Goal: Use online tool/utility: Utilize a website feature to perform a specific function

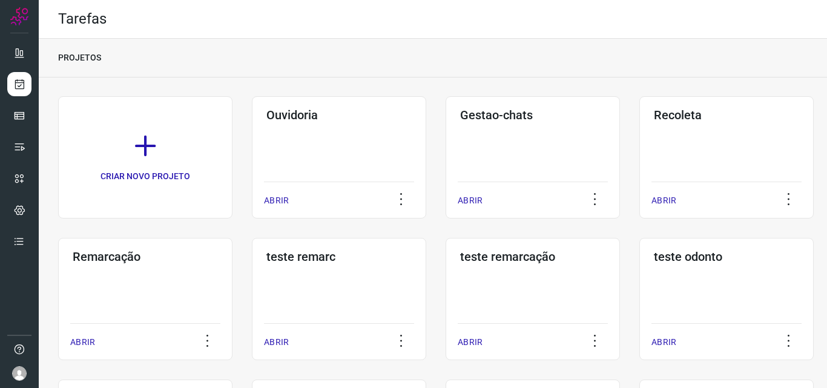
click at [252, 268] on div "Remarcação ABRIR" at bounding box center [339, 299] width 174 height 122
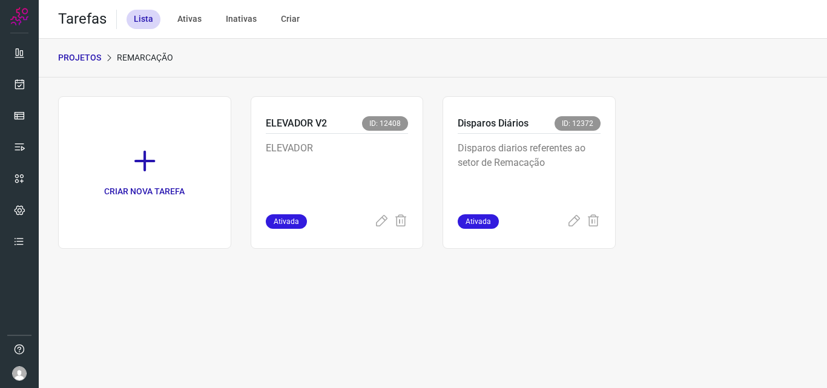
click at [577, 160] on p "Disparos diarios referentes ao setor de Remacação" at bounding box center [529, 171] width 143 height 61
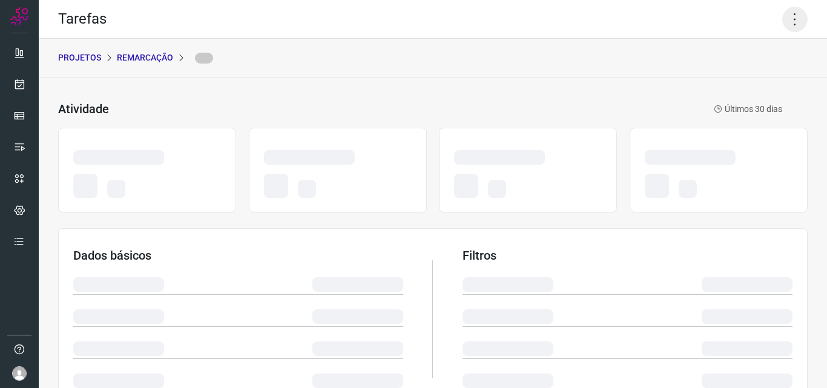
click at [782, 25] on icon at bounding box center [794, 19] width 25 height 25
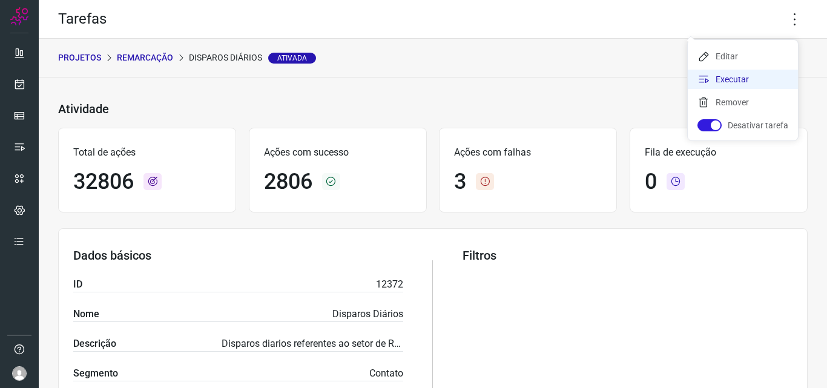
click at [750, 82] on li "Executar" at bounding box center [743, 79] width 110 height 19
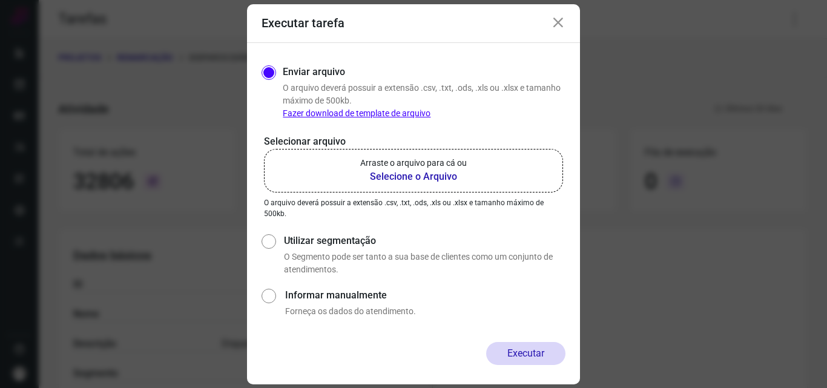
click at [409, 179] on b "Selecione o Arquivo" at bounding box center [413, 177] width 107 height 15
click at [0, 0] on input "Arraste o arquivo para cá ou Selecione o Arquivo" at bounding box center [0, 0] width 0 height 0
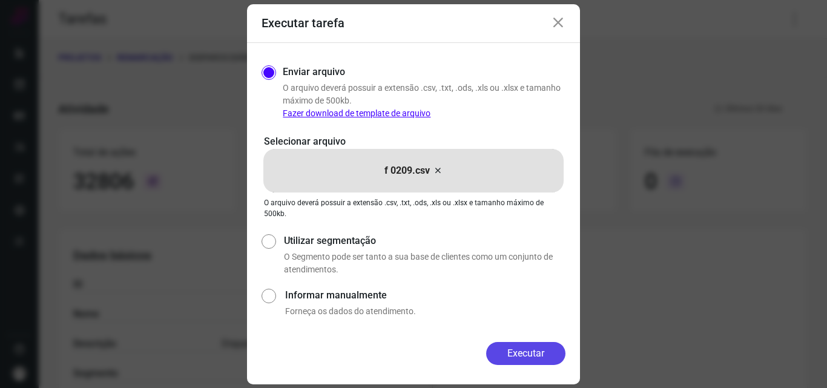
click at [513, 342] on button "Executar" at bounding box center [525, 353] width 79 height 23
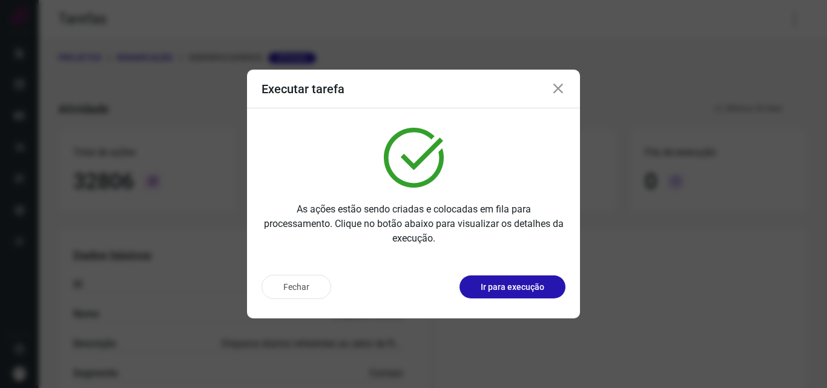
click at [527, 279] on button "Ir para execução" at bounding box center [512, 286] width 106 height 23
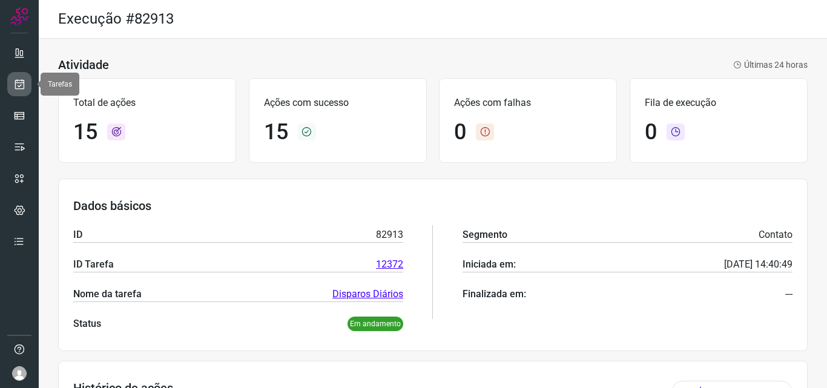
click at [27, 73] on link at bounding box center [19, 84] width 24 height 24
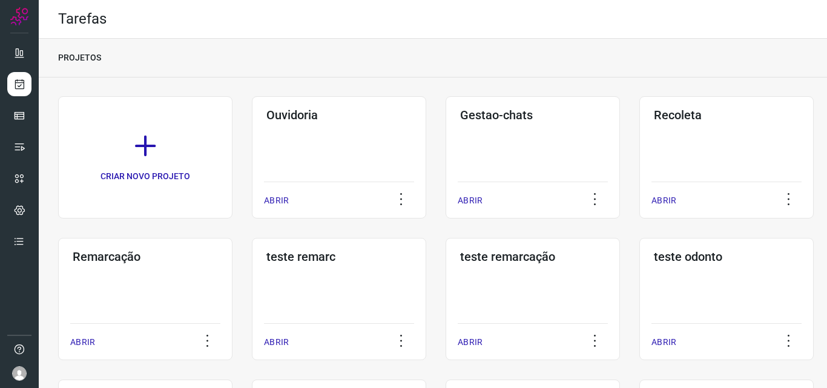
click at [252, 286] on div "Remarcação ABRIR" at bounding box center [339, 299] width 174 height 122
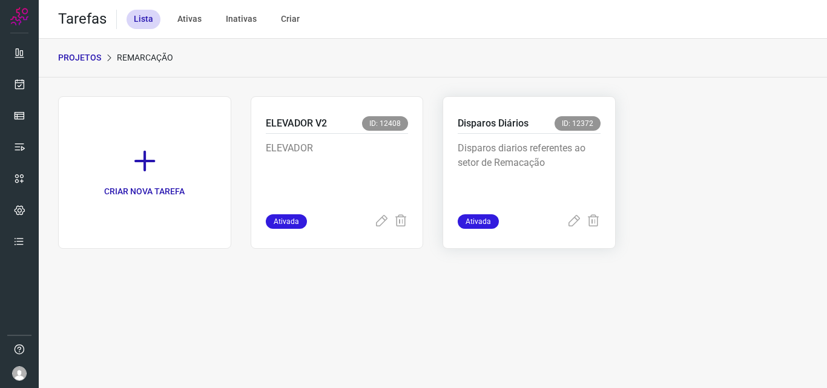
click at [591, 145] on p "Disparos diarios referentes ao setor de Remacação" at bounding box center [529, 171] width 143 height 61
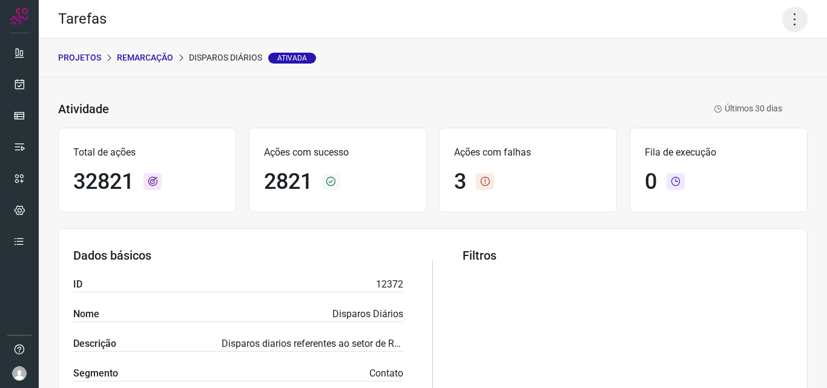
click at [783, 21] on icon at bounding box center [794, 19] width 25 height 25
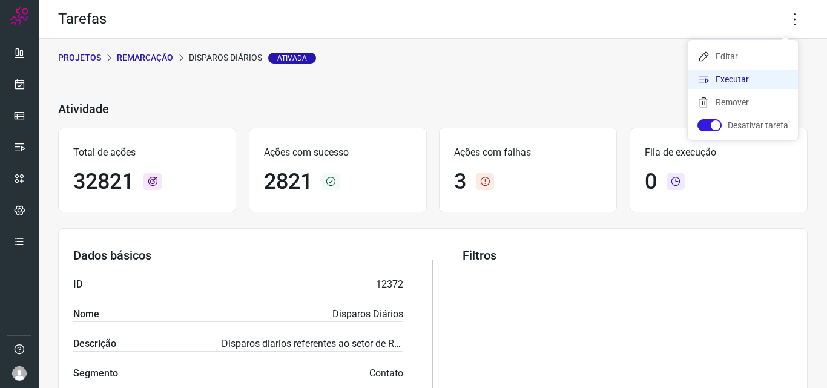
click at [759, 76] on li "Executar" at bounding box center [743, 79] width 110 height 19
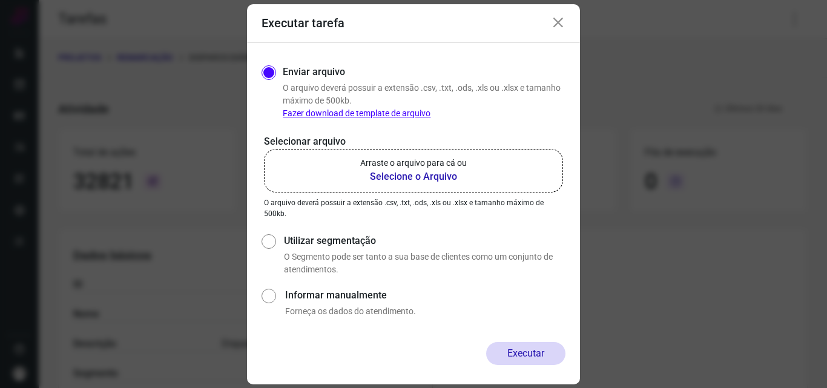
click at [409, 185] on label "Arraste o arquivo para cá ou Selecione o Arquivo" at bounding box center [413, 171] width 299 height 44
click at [0, 0] on input "Arraste o arquivo para cá ou Selecione o Arquivo" at bounding box center [0, 0] width 0 height 0
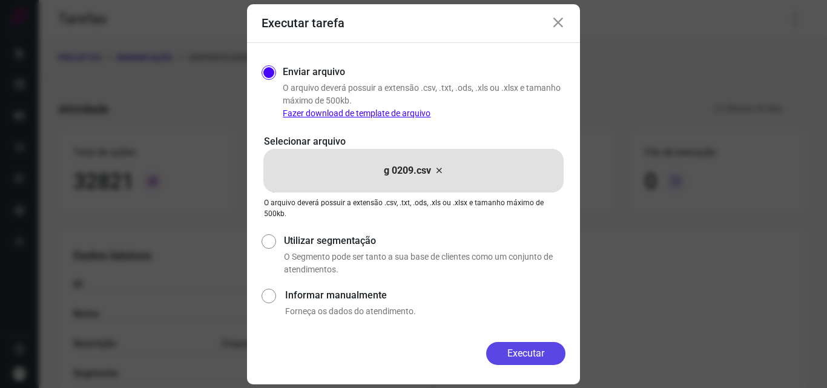
click at [521, 346] on button "Executar" at bounding box center [525, 353] width 79 height 23
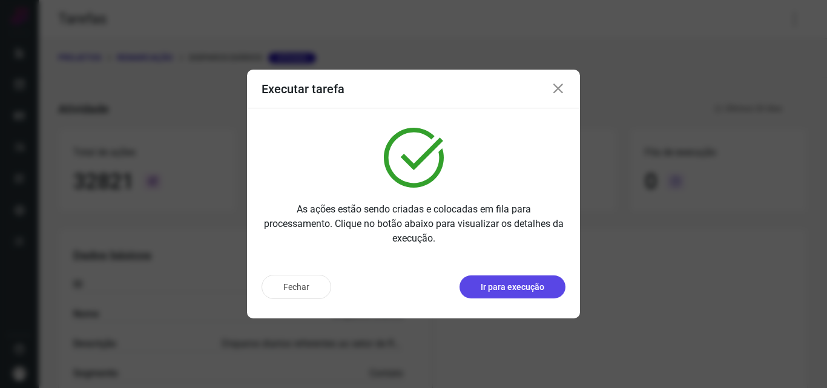
click at [518, 288] on p "Ir para execução" at bounding box center [513, 287] width 64 height 13
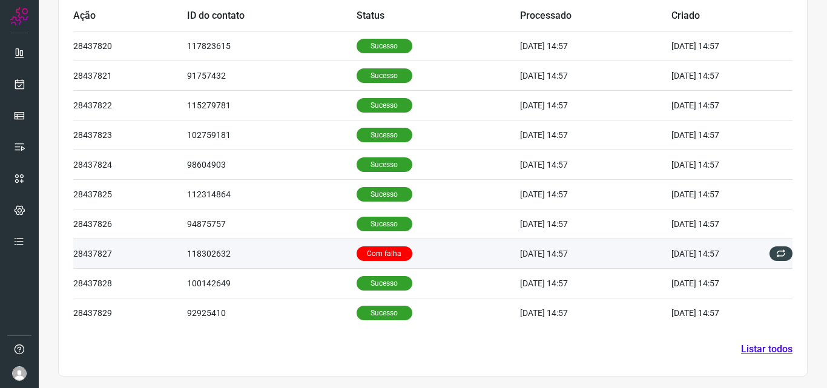
scroll to position [409, 0]
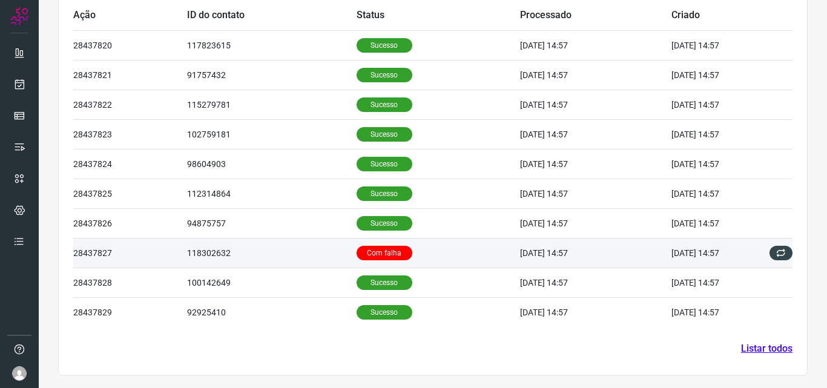
click at [372, 252] on p "Com falha" at bounding box center [385, 253] width 56 height 15
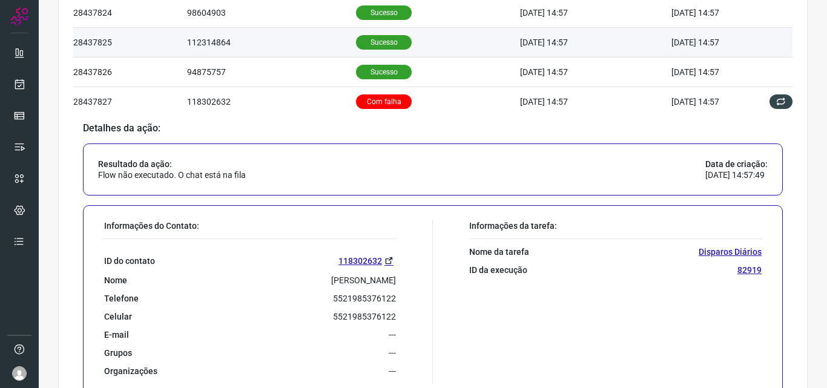
scroll to position [591, 0]
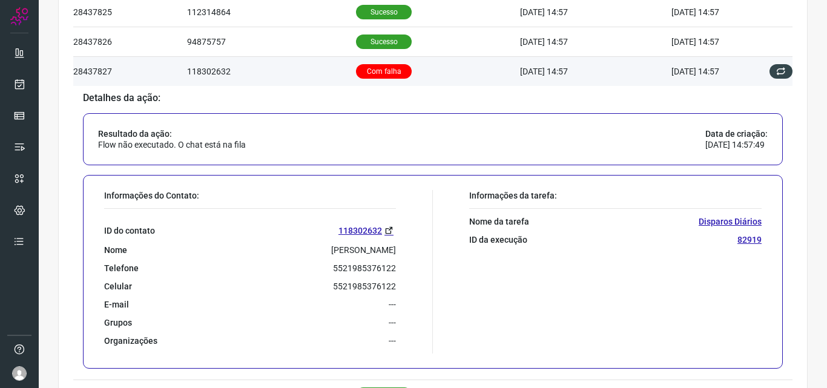
click at [400, 72] on td "Com falha" at bounding box center [438, 71] width 164 height 30
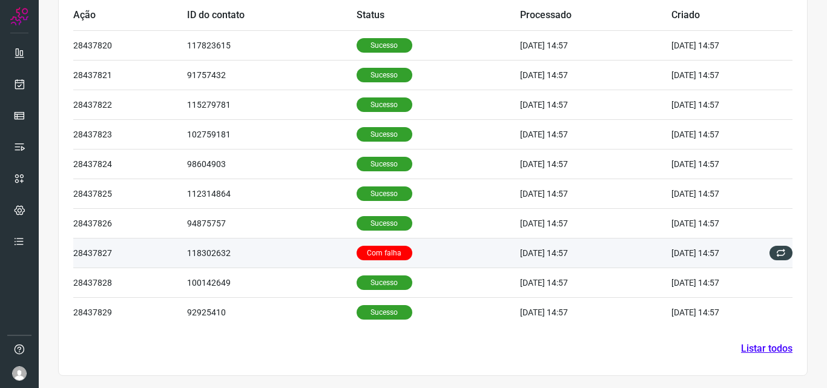
scroll to position [409, 0]
click at [372, 251] on p "Com falha" at bounding box center [385, 253] width 56 height 15
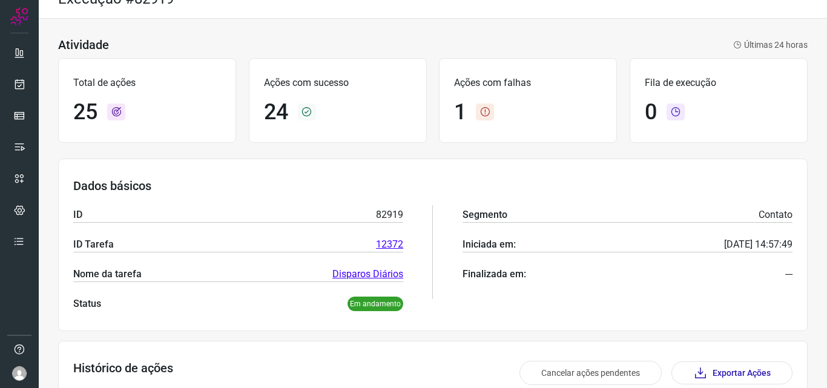
scroll to position [0, 0]
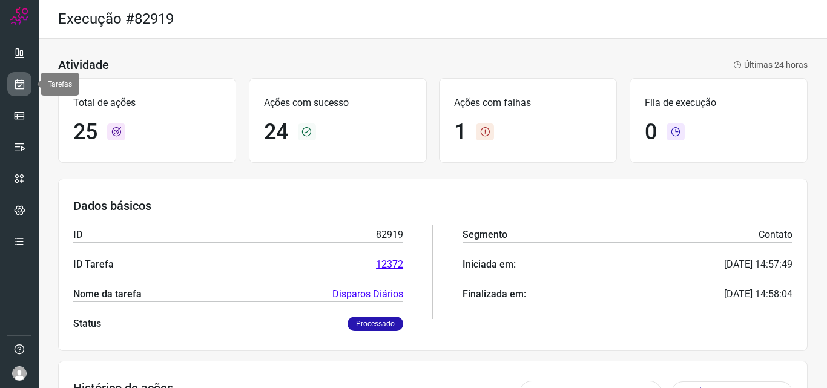
click at [23, 89] on icon at bounding box center [19, 84] width 13 height 12
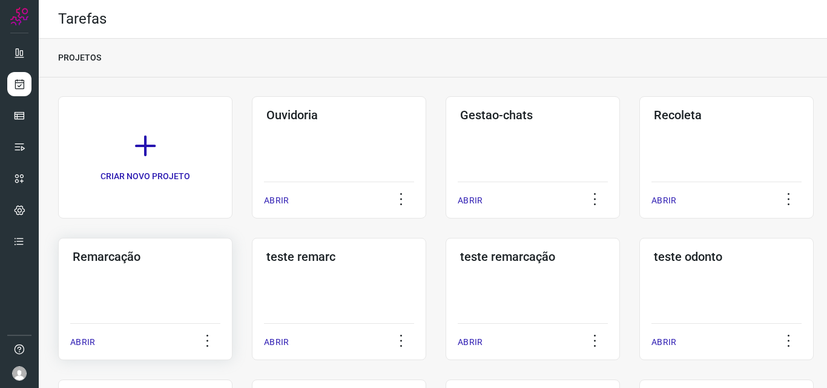
click at [183, 263] on h3 "Remarcação" at bounding box center [145, 256] width 145 height 15
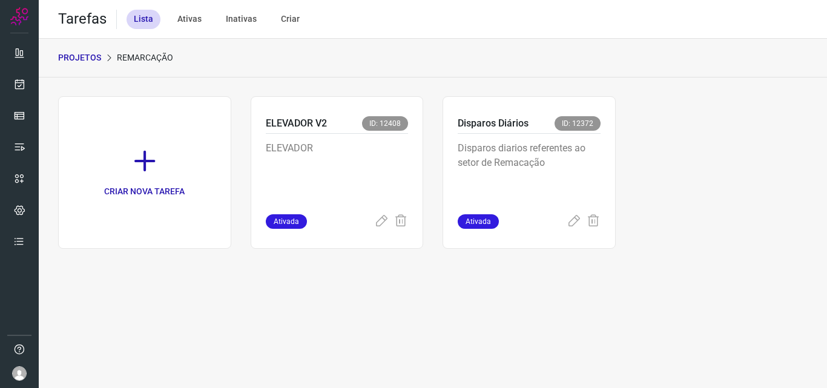
click at [579, 151] on p "Disparos diarios referentes ao setor de Remacação" at bounding box center [529, 171] width 143 height 61
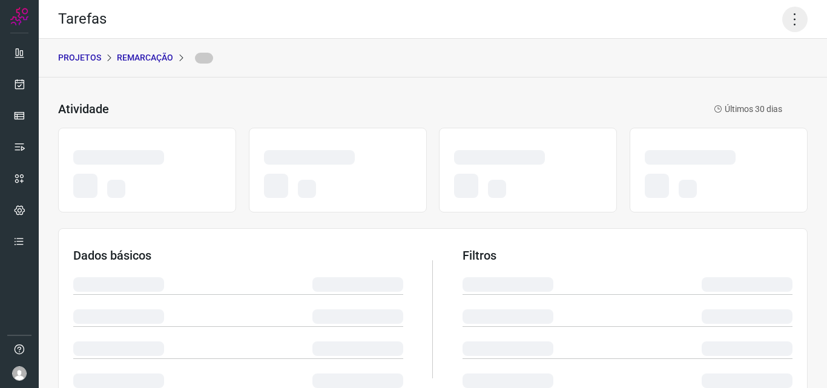
click at [782, 22] on icon at bounding box center [794, 19] width 25 height 25
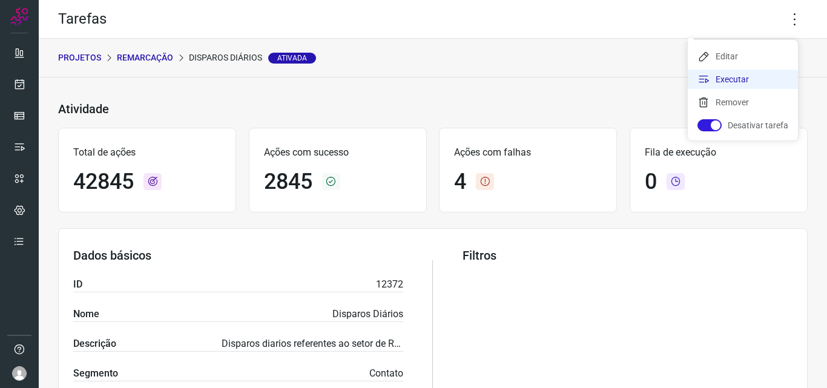
click at [745, 85] on li "Executar" at bounding box center [743, 79] width 110 height 19
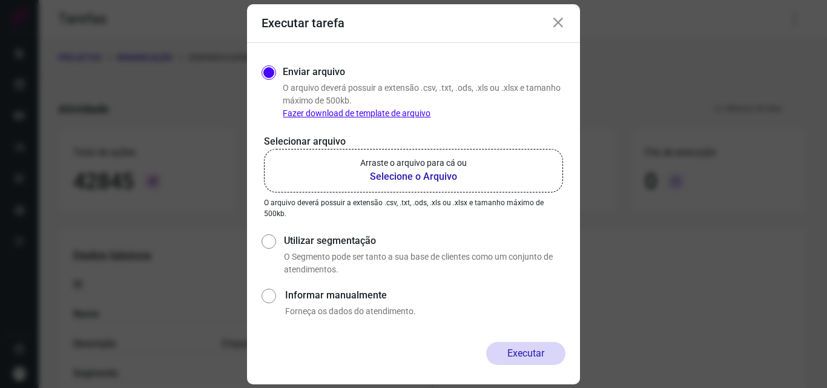
click at [455, 163] on p "Arraste o arquivo para cá ou" at bounding box center [413, 163] width 107 height 13
click at [0, 0] on input "Arraste o arquivo para cá ou Selecione o Arquivo" at bounding box center [0, 0] width 0 height 0
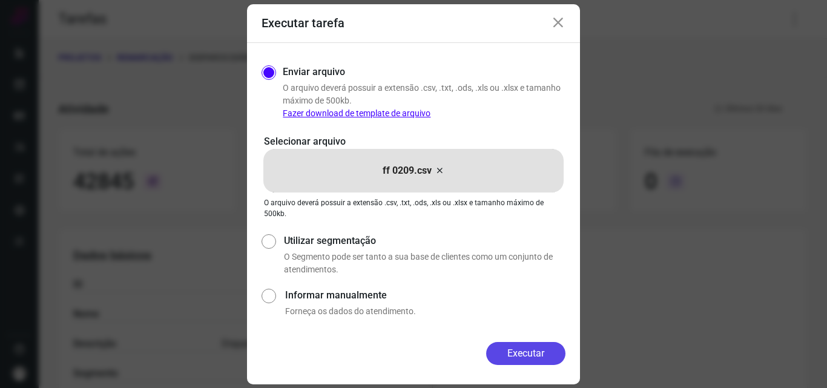
click at [543, 347] on button "Executar" at bounding box center [525, 353] width 79 height 23
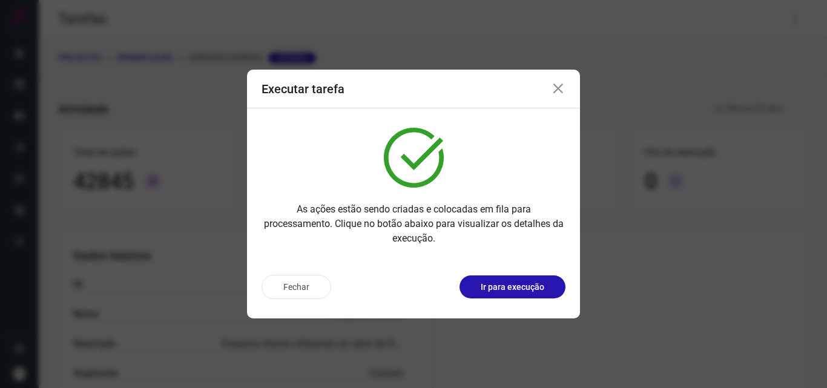
click at [535, 291] on p "Ir para execução" at bounding box center [513, 287] width 64 height 13
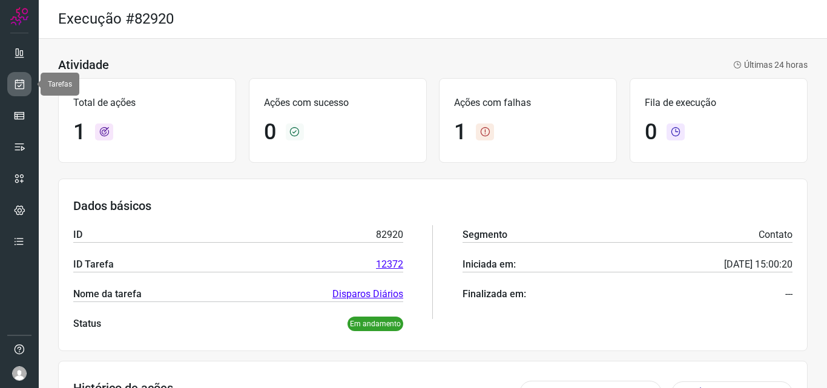
click at [11, 85] on link at bounding box center [19, 84] width 24 height 24
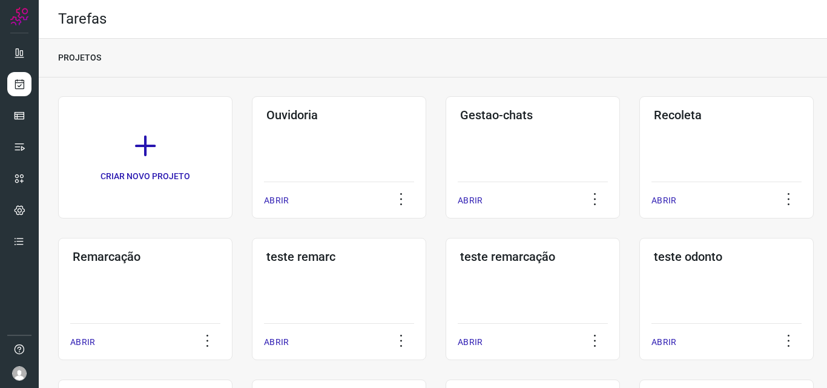
click at [252, 292] on div "Remarcação ABRIR" at bounding box center [339, 299] width 174 height 122
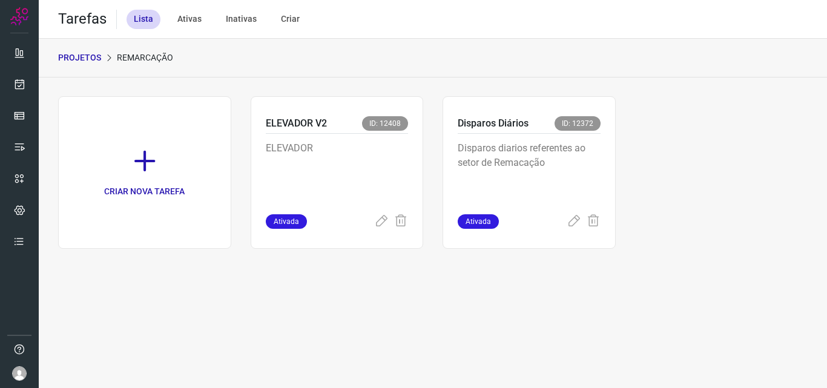
click at [598, 189] on p "Disparos diarios referentes ao setor de Remacação" at bounding box center [529, 171] width 143 height 61
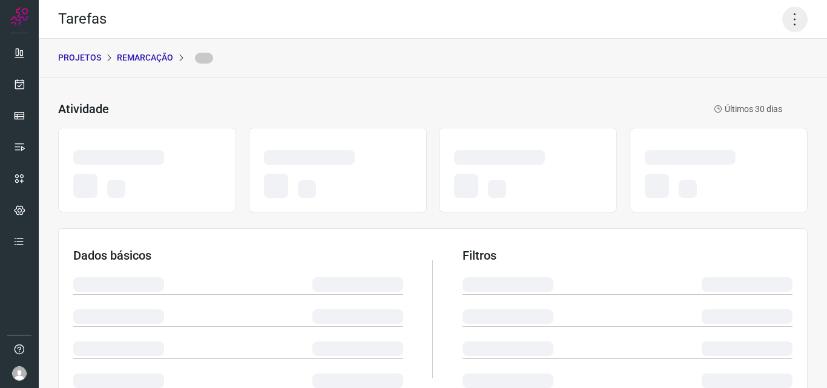
click at [789, 15] on icon at bounding box center [794, 19] width 25 height 25
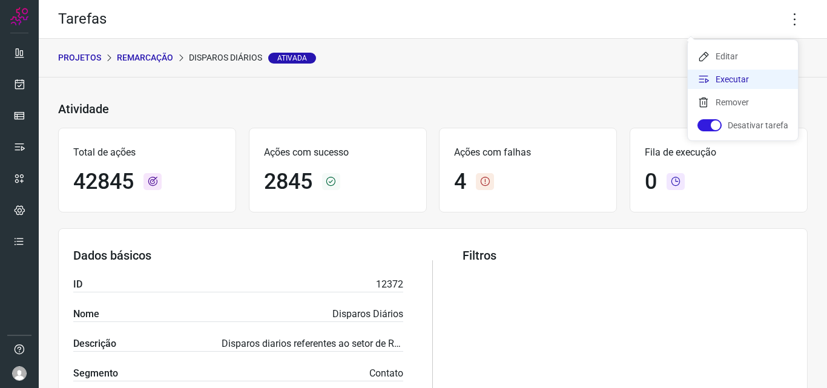
click at [762, 73] on li "Executar" at bounding box center [743, 79] width 110 height 19
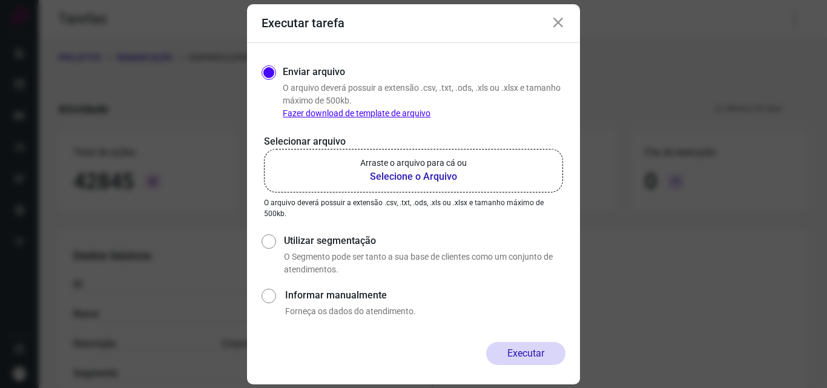
click at [410, 170] on b "Selecione o Arquivo" at bounding box center [413, 177] width 107 height 15
click at [0, 0] on input "Arraste o arquivo para cá ou Selecione o Arquivo" at bounding box center [0, 0] width 0 height 0
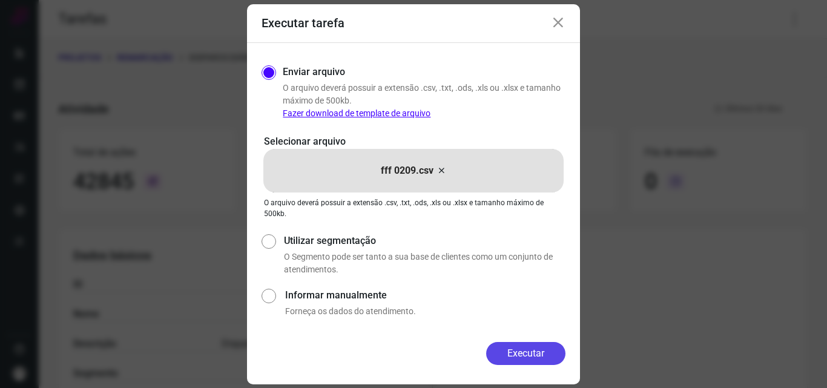
click at [516, 343] on button "Executar" at bounding box center [525, 353] width 79 height 23
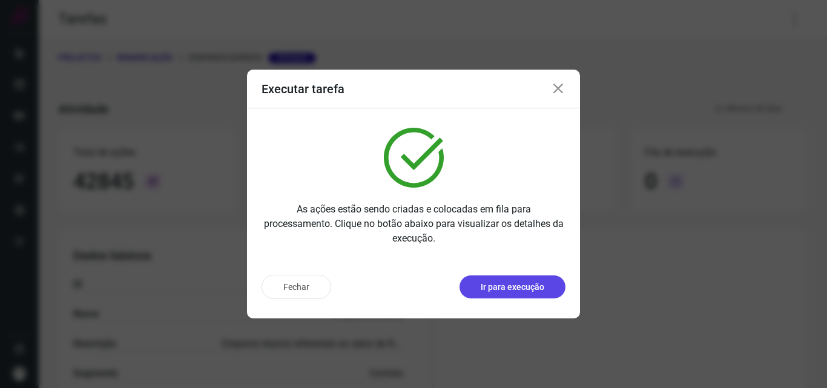
click at [521, 284] on p "Ir para execução" at bounding box center [513, 287] width 64 height 13
